Goal: Task Accomplishment & Management: Complete application form

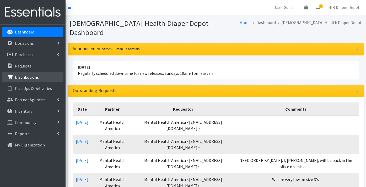
click at [27, 73] on link "Distributions" at bounding box center [32, 77] width 61 height 10
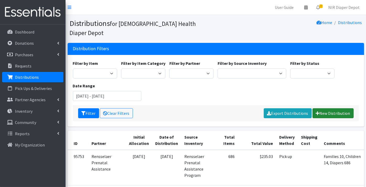
click at [330, 108] on link "New Distribution" at bounding box center [332, 113] width 41 height 10
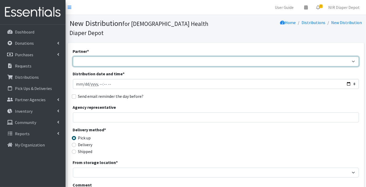
click at [81, 57] on select "ANEW Minitries Crown Point Prenatal Assistance [PERSON_NAME] Prenatal Assistanc…" at bounding box center [216, 62] width 286 height 10
select select "2547"
click at [73, 57] on select "ANEW Minitries Crown Point Prenatal Assistance [PERSON_NAME] Prenatal Assistanc…" at bounding box center [216, 62] width 286 height 10
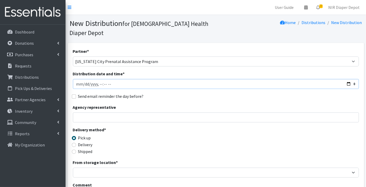
click at [77, 79] on input "Distribution date and time *" at bounding box center [216, 84] width 286 height 10
type input "[DATE]T23:59"
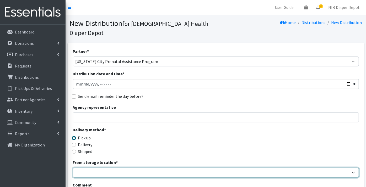
click at [87, 168] on select "Crown Point Bulk Storage Crown Point Prenatal Assistance Program Grant Car Seat…" at bounding box center [216, 173] width 286 height 10
select select "263"
click at [73, 168] on select "Crown Point Bulk Storage Crown Point Prenatal Assistance Program Grant Car Seat…" at bounding box center [216, 173] width 286 height 10
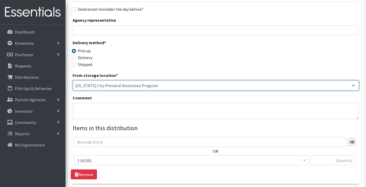
scroll to position [116, 0]
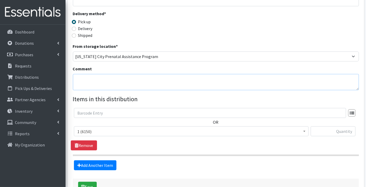
click at [87, 75] on textarea "Comment" at bounding box center [216, 82] width 286 height 16
type textarea "Families 34, Children 49, Diapers 2642"
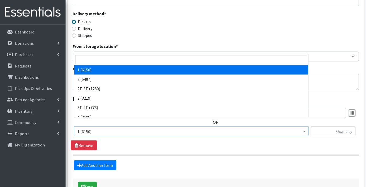
click at [92, 128] on span "1 (6150)" at bounding box center [191, 131] width 228 height 7
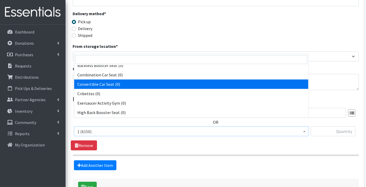
scroll to position [164, 0]
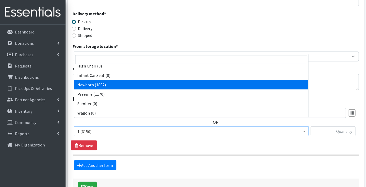
select select "9184"
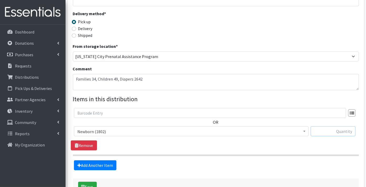
click at [325, 126] on input "text" at bounding box center [332, 131] width 45 height 10
type input "172"
click at [91, 161] on link "Add Another Item" at bounding box center [95, 166] width 42 height 10
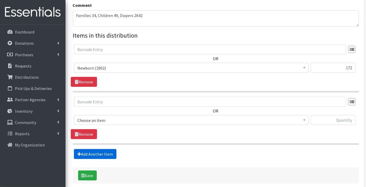
scroll to position [195, 0]
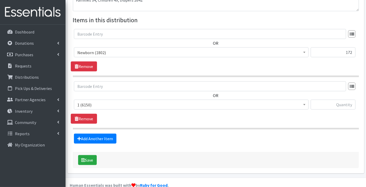
click at [89, 101] on span "1 (6150)" at bounding box center [191, 104] width 228 height 7
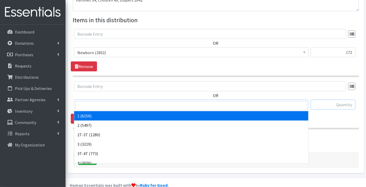
click at [347, 100] on input "text" at bounding box center [332, 105] width 45 height 10
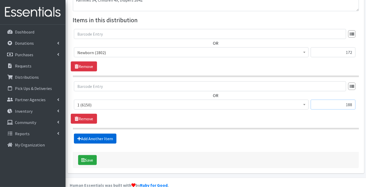
type input "188"
click at [95, 134] on link "Add Another Item" at bounding box center [95, 139] width 42 height 10
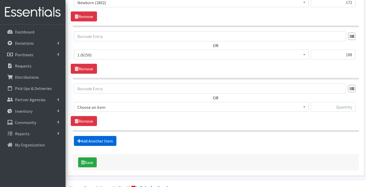
scroll to position [247, 0]
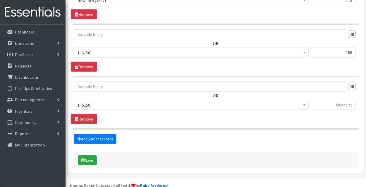
click at [84, 102] on span "1 (6150)" at bounding box center [191, 105] width 228 height 7
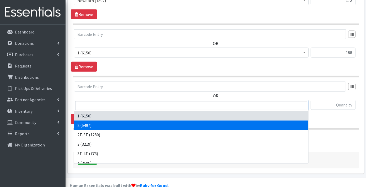
select select "9186"
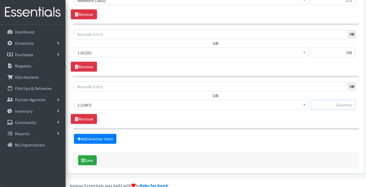
click at [345, 100] on input "text" at bounding box center [332, 105] width 45 height 10
type input "128"
click at [90, 134] on link "Add Another Item" at bounding box center [95, 139] width 42 height 10
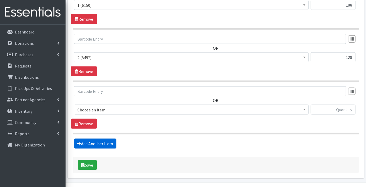
scroll to position [300, 0]
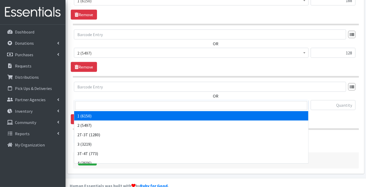
click at [88, 102] on span "1 (6150)" at bounding box center [191, 105] width 228 height 7
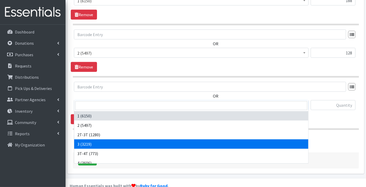
select select "9187"
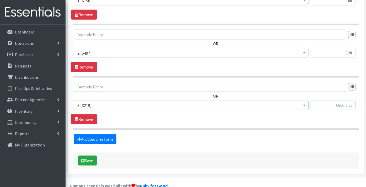
click at [332, 100] on input "text" at bounding box center [332, 105] width 45 height 10
type input "472"
click at [102, 134] on link "Add Another Item" at bounding box center [95, 139] width 42 height 10
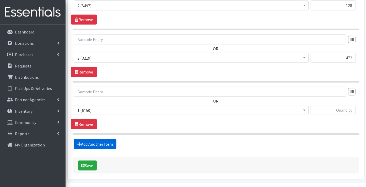
scroll to position [352, 0]
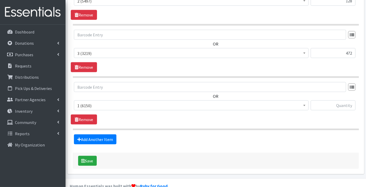
click at [87, 102] on span "1 (6150)" at bounding box center [191, 105] width 228 height 7
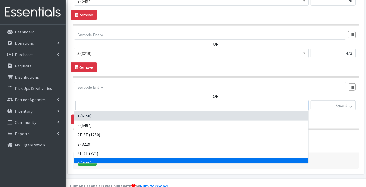
select select "9188"
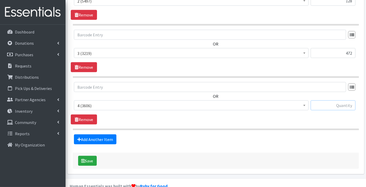
click at [346, 101] on input "text" at bounding box center [332, 106] width 45 height 10
type input "696"
click at [81, 135] on link "Add Another Item" at bounding box center [95, 140] width 42 height 10
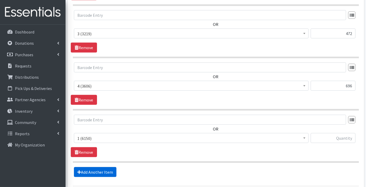
scroll to position [404, 0]
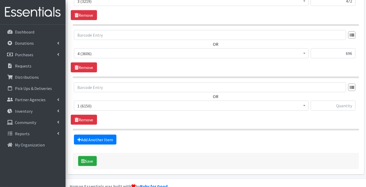
click at [86, 101] on span "1 (6150)" at bounding box center [191, 106] width 234 height 10
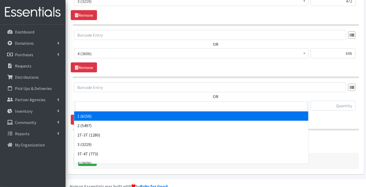
scroll to position [29, 0]
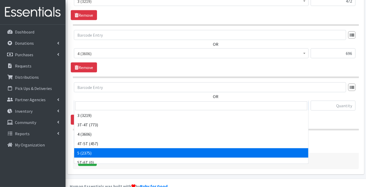
select select "9189"
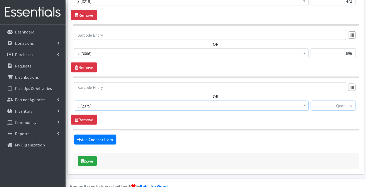
click at [333, 101] on input "text" at bounding box center [332, 106] width 45 height 10
type input "424"
click at [103, 135] on link "Add Another Item" at bounding box center [95, 140] width 42 height 10
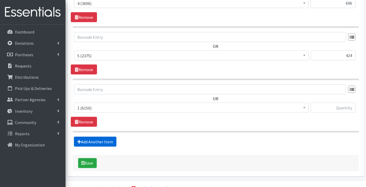
scroll to position [456, 0]
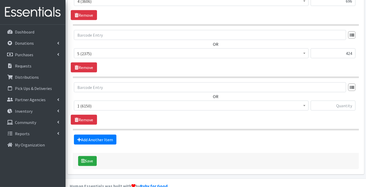
click at [89, 102] on span "1 (6150)" at bounding box center [191, 105] width 228 height 7
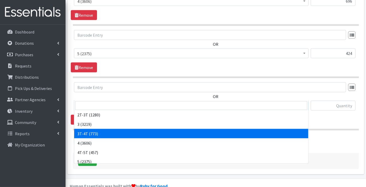
scroll to position [58, 0]
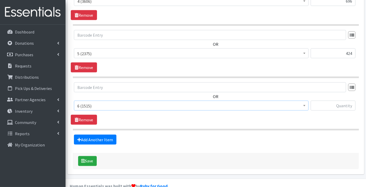
select select "9190"
click at [341, 101] on input "text" at bounding box center [332, 106] width 45 height 10
type input "344"
click at [92, 135] on link "Add Another Item" at bounding box center [95, 140] width 42 height 10
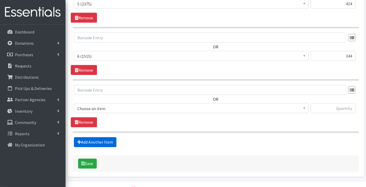
scroll to position [508, 0]
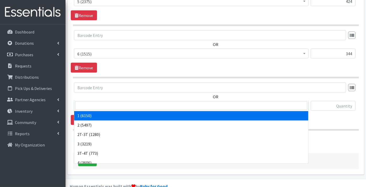
click at [88, 103] on span "1 (6150)" at bounding box center [191, 106] width 228 height 7
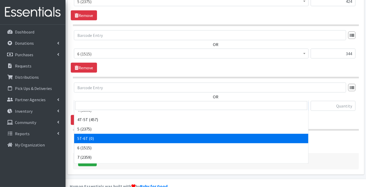
scroll to position [58, 0]
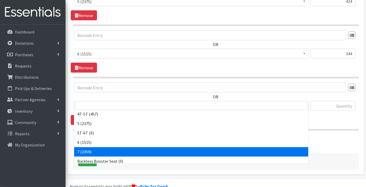
select select "11517"
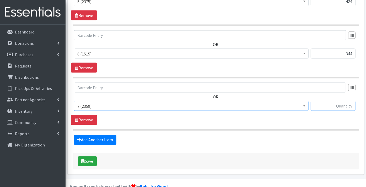
click at [327, 101] on input "text" at bounding box center [332, 106] width 45 height 10
type input "205"
click at [103, 135] on link "Add Another Item" at bounding box center [95, 140] width 42 height 10
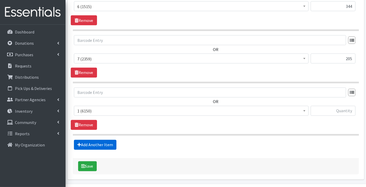
scroll to position [560, 0]
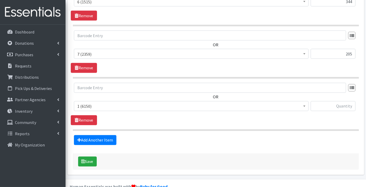
click at [85, 103] on span "1 (6150)" at bounding box center [191, 106] width 228 height 7
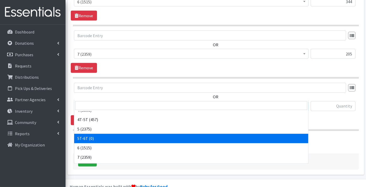
scroll to position [58, 0]
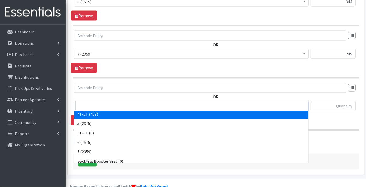
click at [88, 110] on span at bounding box center [191, 105] width 234 height 11
select select "11870"
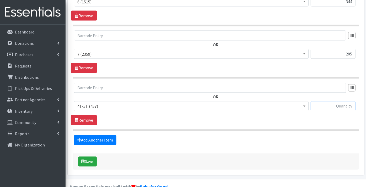
click at [338, 101] on input "text" at bounding box center [332, 106] width 45 height 10
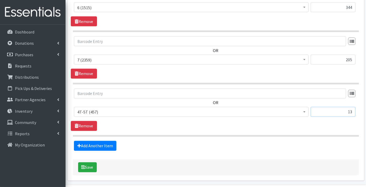
scroll to position [560, 0]
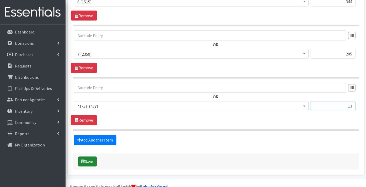
type input "13"
click at [91, 157] on button "Save" at bounding box center [87, 162] width 19 height 10
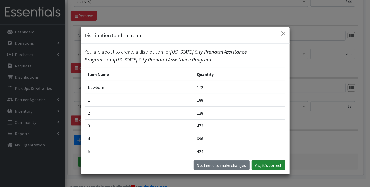
click at [263, 164] on button "Yes, it's correct" at bounding box center [269, 166] width 34 height 10
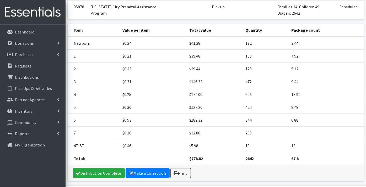
scroll to position [96, 0]
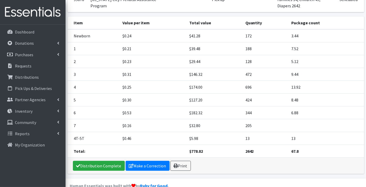
click at [212, 178] on footer "Human Essentials was built with by Ruby for Good . Version: 2b4d3e5e5756ea86008…" at bounding box center [215, 188] width 300 height 20
click at [89, 161] on link "Distribution Complete" at bounding box center [99, 166] width 52 height 10
